Goal: Navigation & Orientation: Find specific page/section

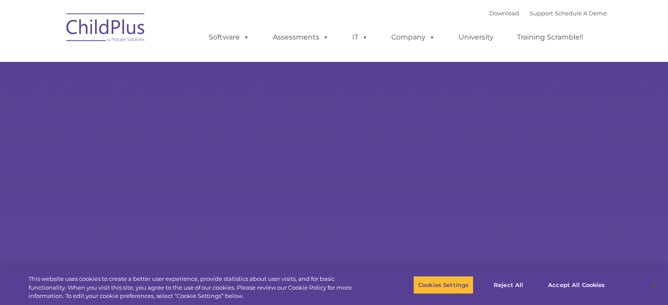
select select "MEDIUM"
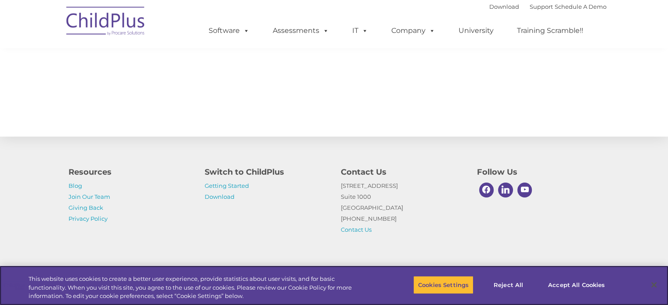
scroll to position [988, 0]
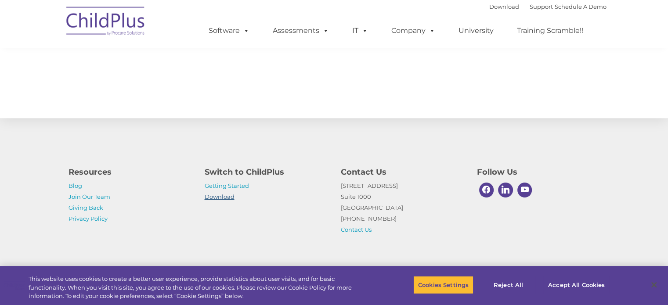
click at [219, 197] on link "Download" at bounding box center [220, 196] width 30 height 7
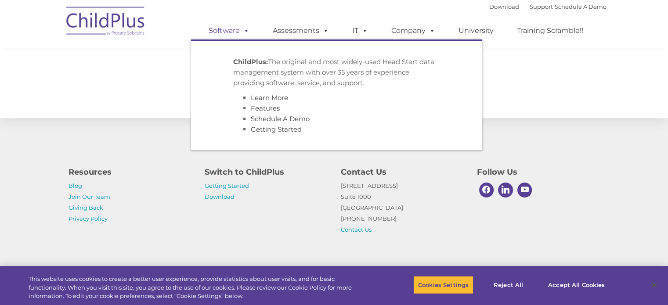
click at [225, 31] on link "Software" at bounding box center [229, 31] width 58 height 18
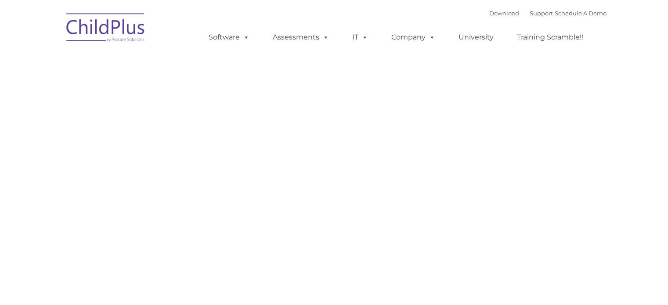
type input ""
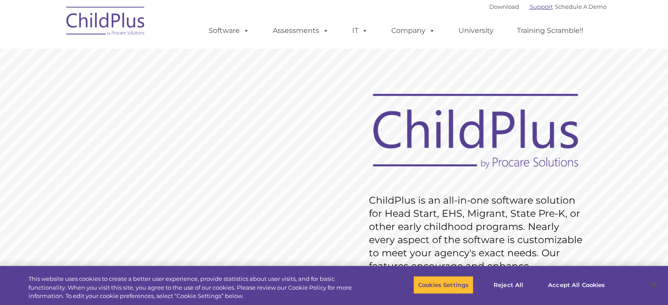
click at [533, 5] on link "Support" at bounding box center [541, 6] width 23 height 7
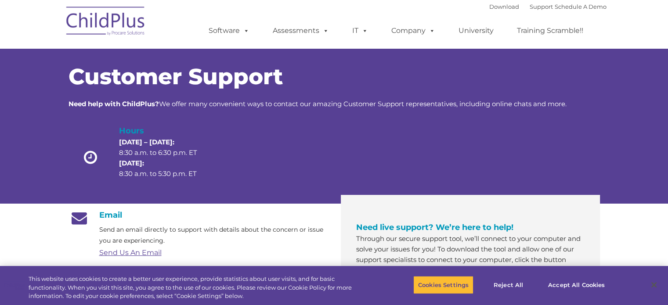
click at [99, 24] on img at bounding box center [106, 22] width 88 height 44
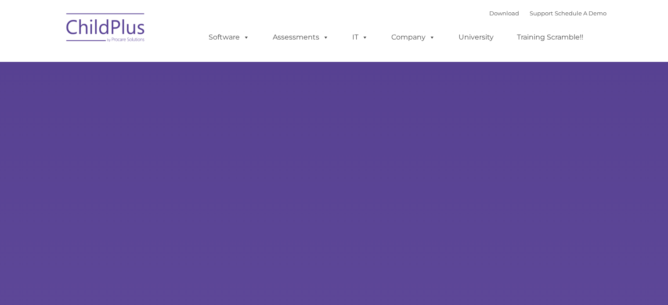
type input ""
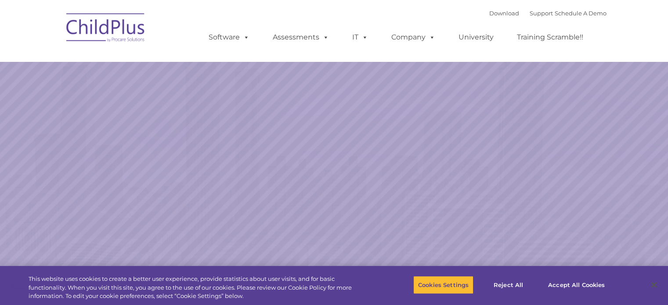
select select "MEDIUM"
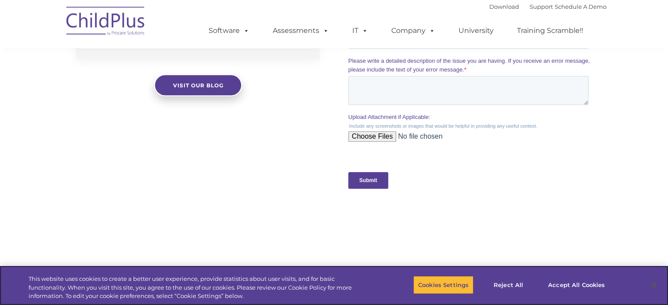
scroll to position [988, 0]
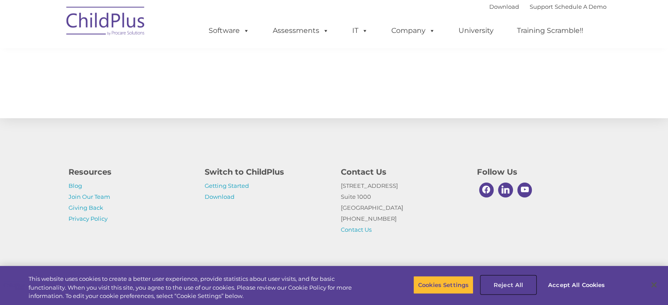
click at [517, 284] on button "Reject All" at bounding box center [508, 285] width 55 height 18
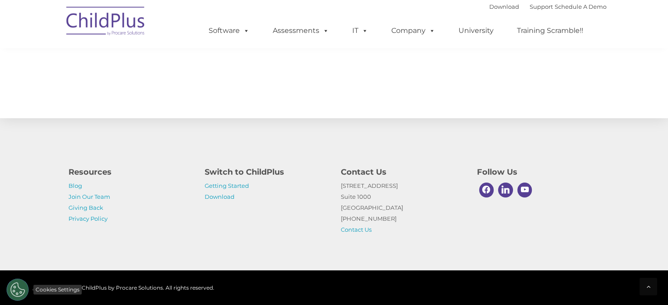
click at [21, 289] on button "Cookies Settings" at bounding box center [18, 290] width 22 height 22
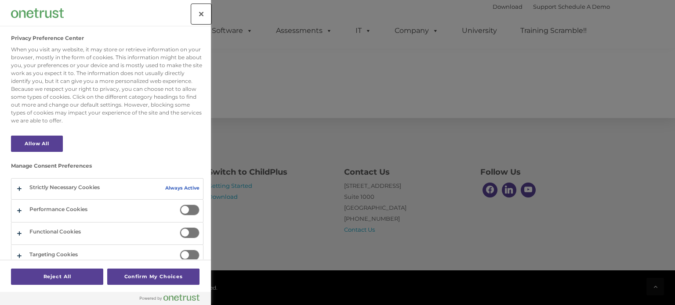
click at [199, 14] on button "Close" at bounding box center [201, 13] width 19 height 19
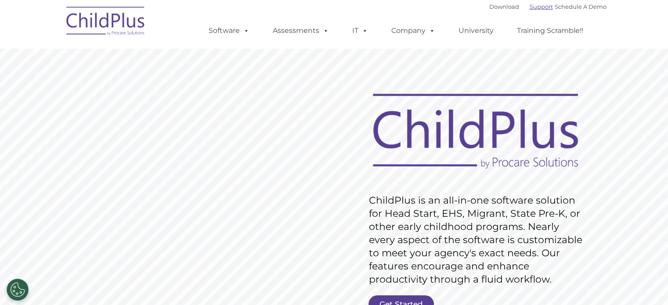
click at [530, 7] on link "Support" at bounding box center [541, 6] width 23 height 7
